Goal: Find specific page/section: Find specific page/section

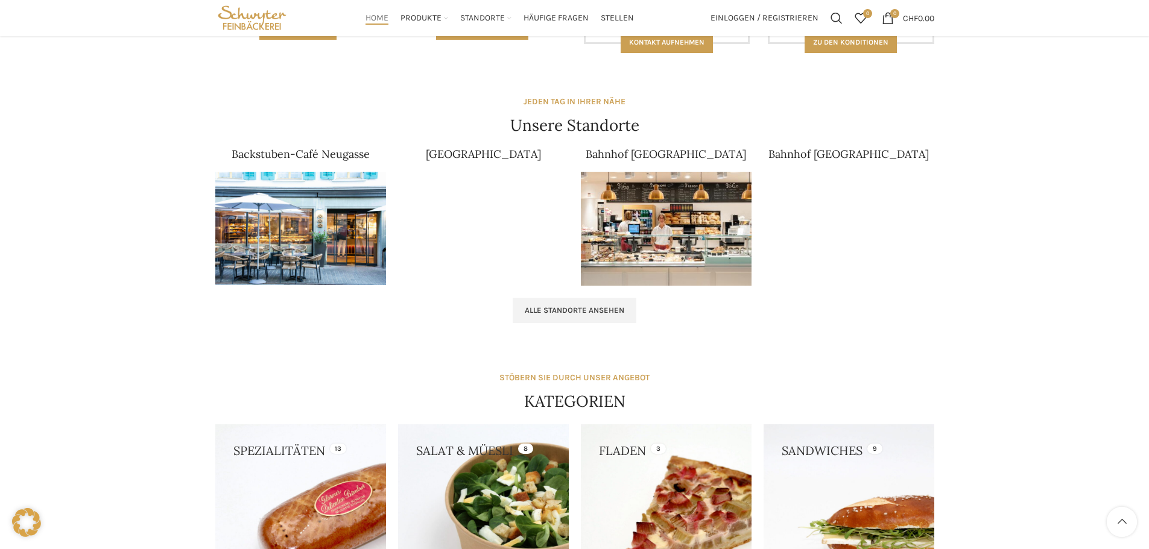
scroll to position [557, 0]
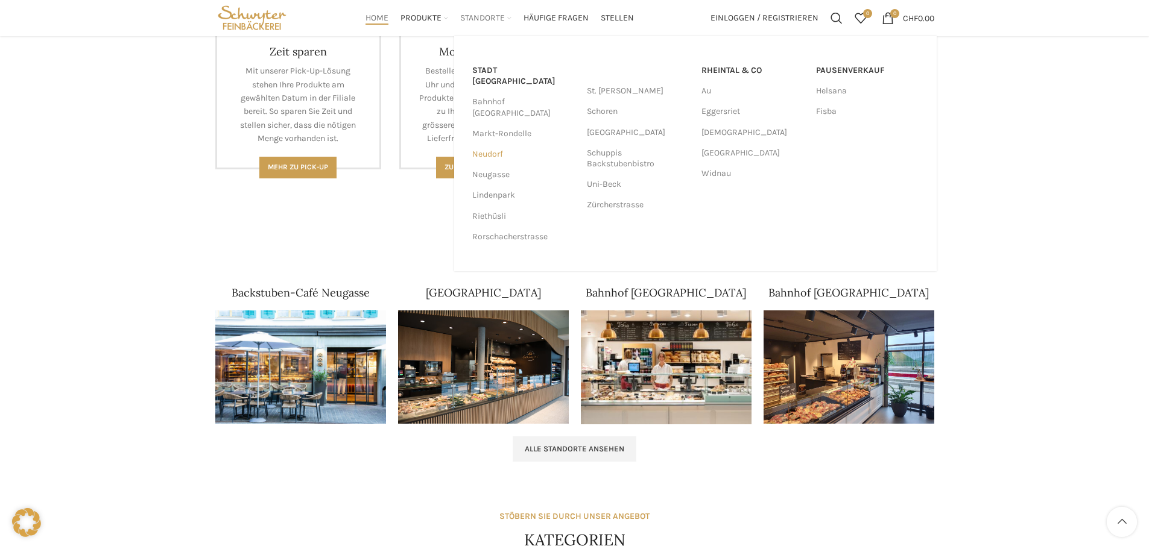
click at [490, 144] on link "Neudorf" at bounding box center [523, 154] width 103 height 21
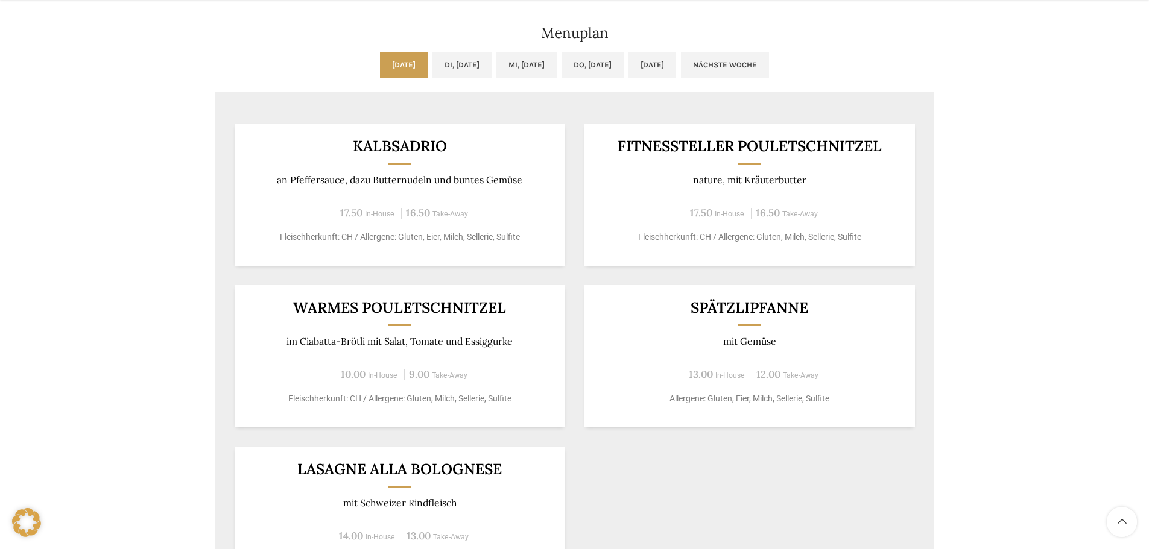
scroll to position [603, 0]
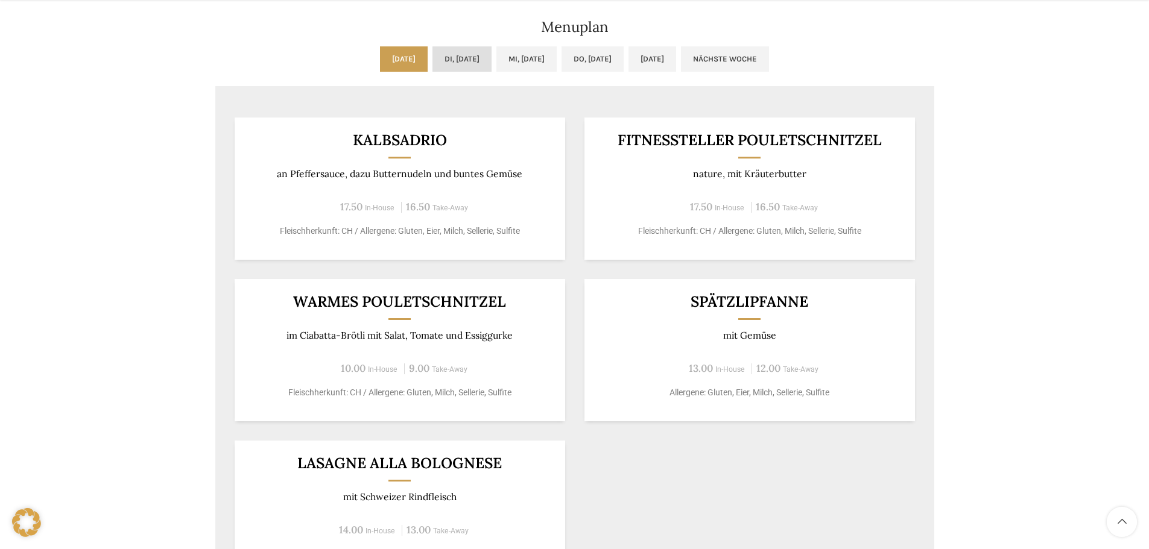
click at [432, 54] on link "Di, [DATE]" at bounding box center [461, 58] width 59 height 25
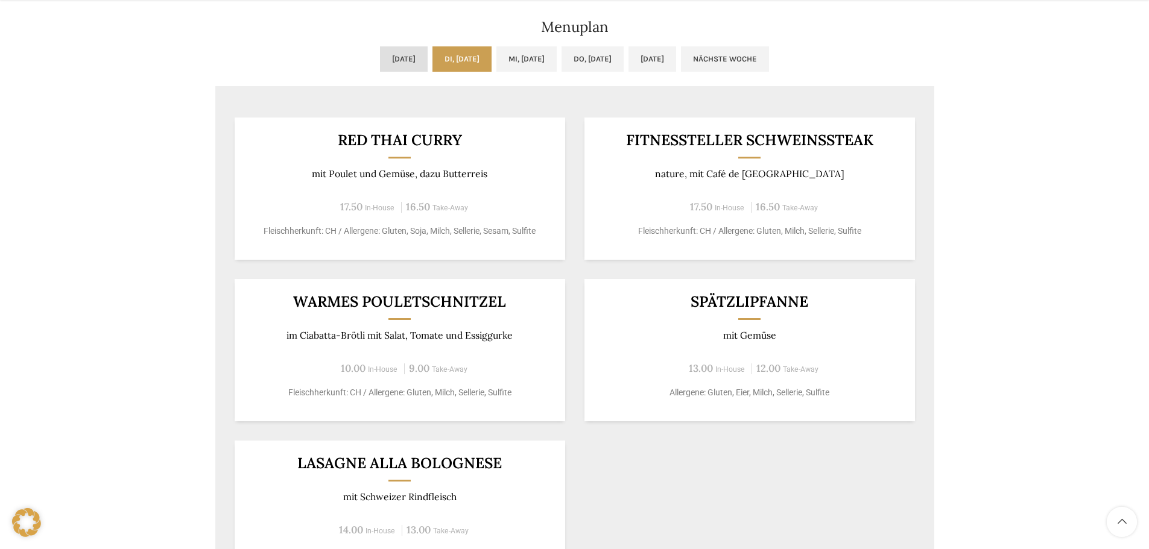
click at [380, 52] on link "[DATE]" at bounding box center [404, 58] width 48 height 25
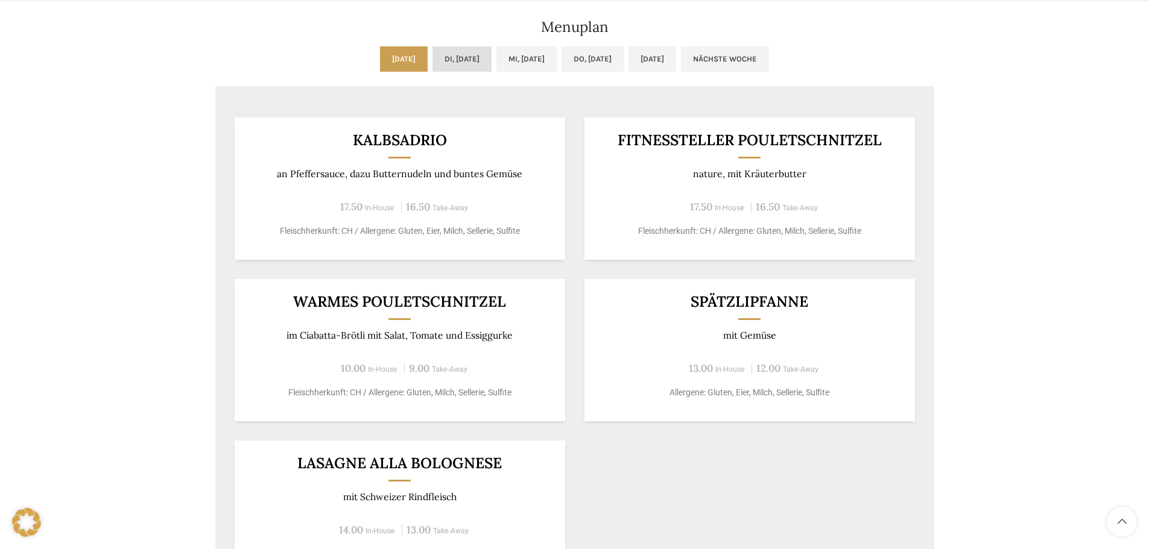
click at [432, 52] on link "Di, [DATE]" at bounding box center [461, 58] width 59 height 25
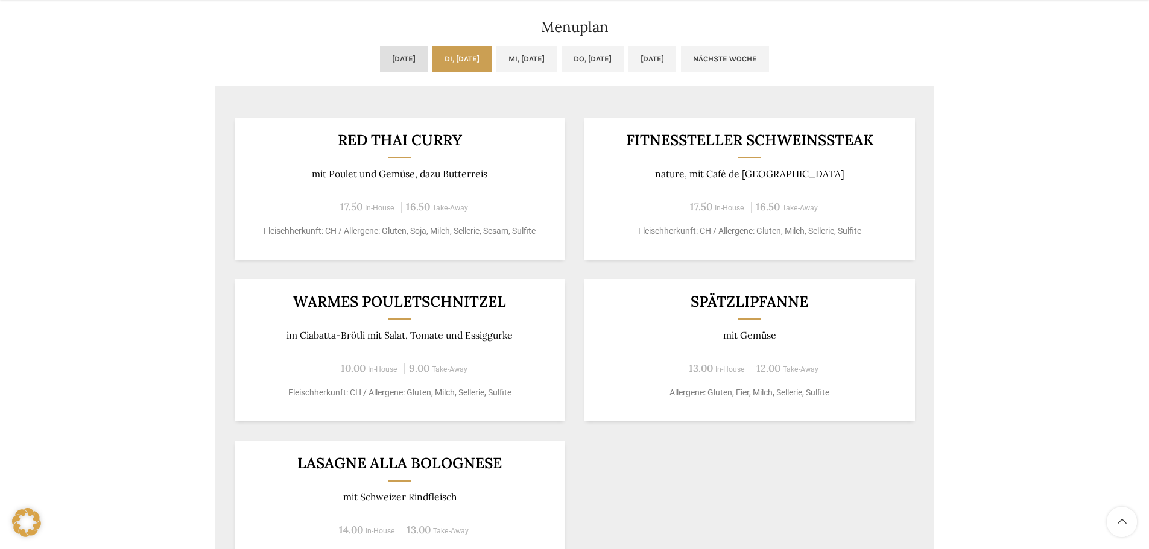
click at [380, 52] on link "[DATE]" at bounding box center [404, 58] width 48 height 25
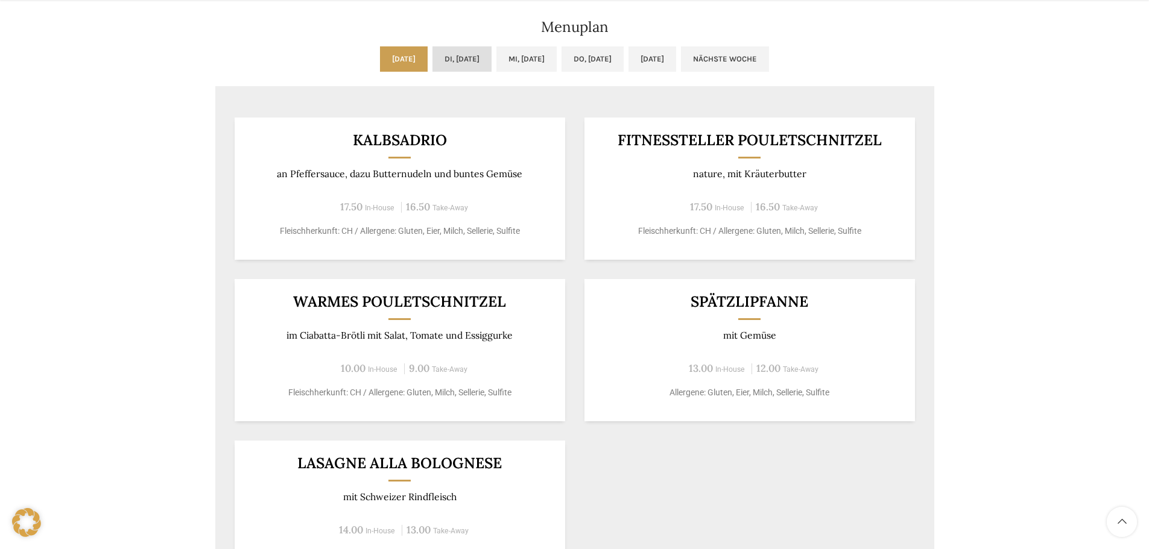
click at [438, 51] on link "Di, [DATE]" at bounding box center [461, 58] width 59 height 25
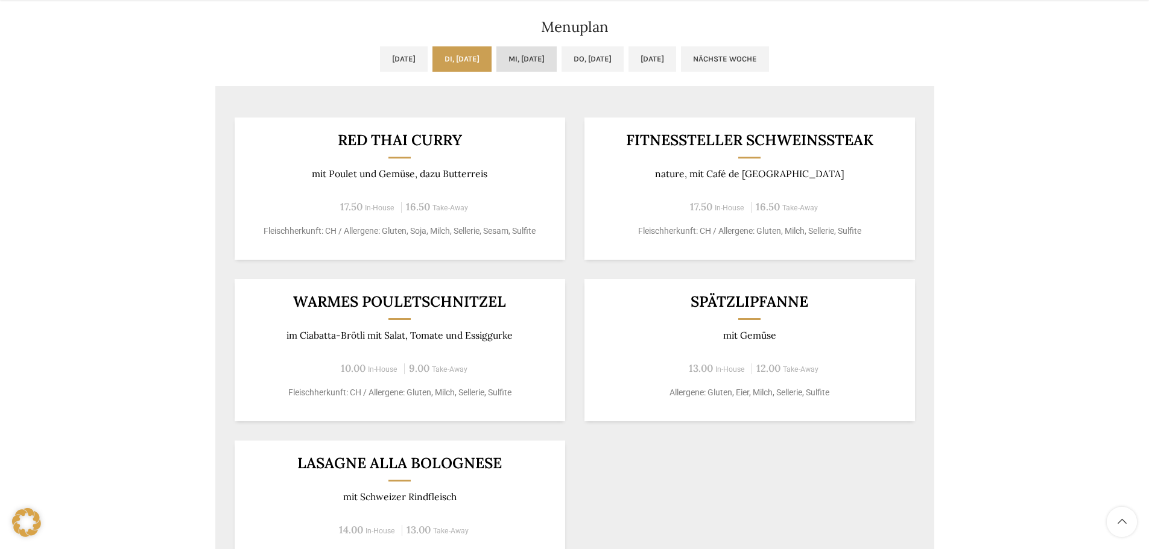
click at [522, 55] on link "Mi, [DATE]" at bounding box center [526, 58] width 60 height 25
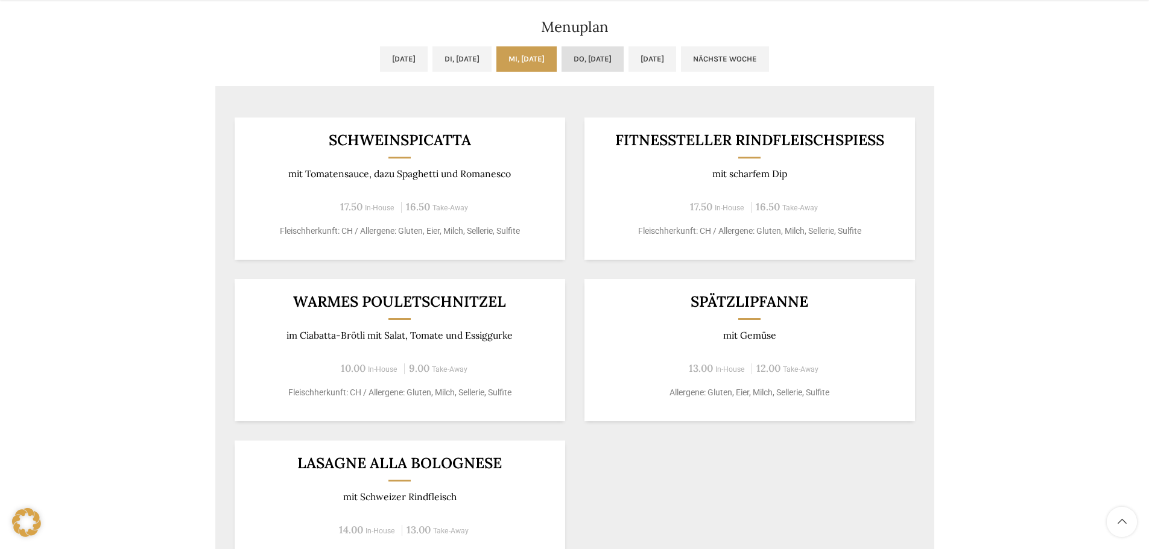
click at [581, 54] on link "Do, [DATE]" at bounding box center [592, 58] width 62 height 25
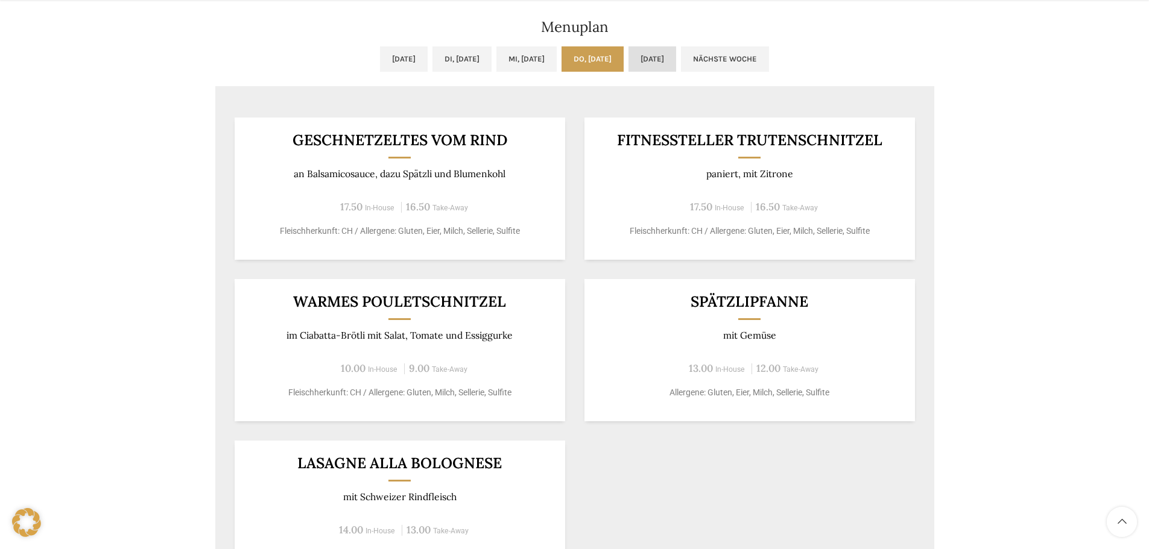
click at [676, 48] on link "[DATE]" at bounding box center [652, 58] width 48 height 25
